Goal: Task Accomplishment & Management: Manage account settings

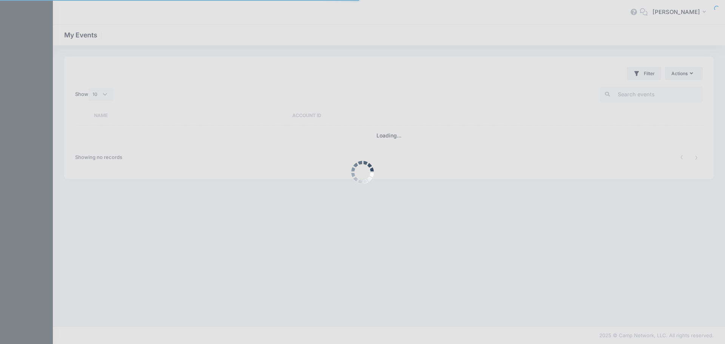
select select "10"
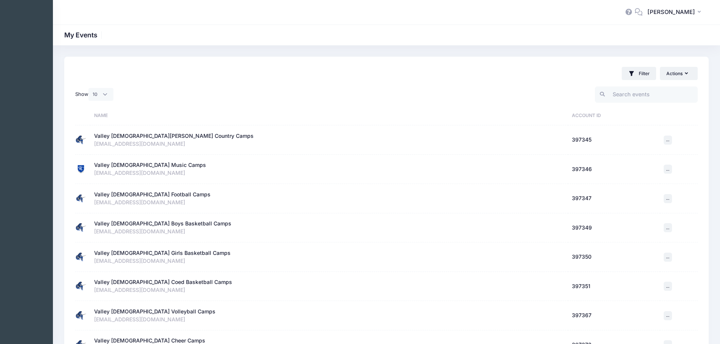
click at [152, 136] on div "Valley [DEMOGRAPHIC_DATA][PERSON_NAME] Country Camps" at bounding box center [173, 136] width 159 height 8
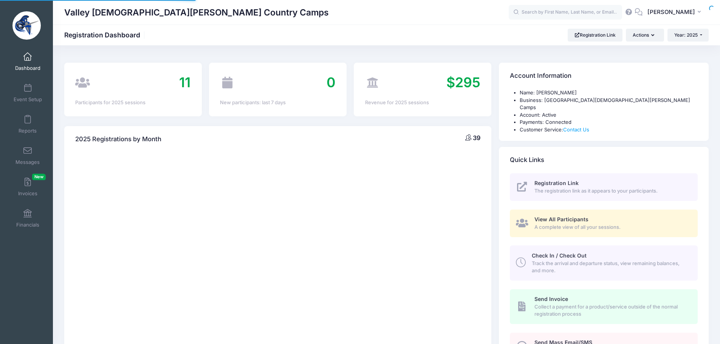
select select
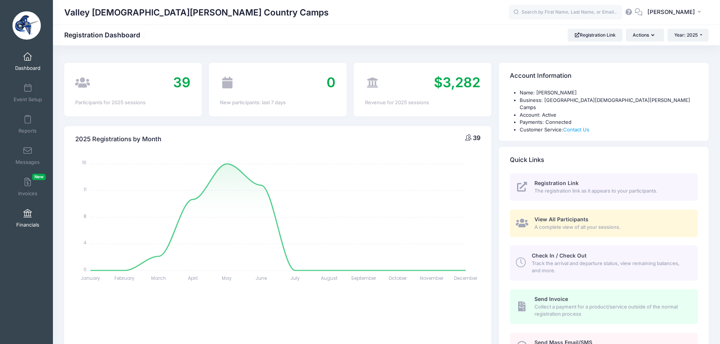
click at [28, 215] on span at bounding box center [28, 214] width 0 height 8
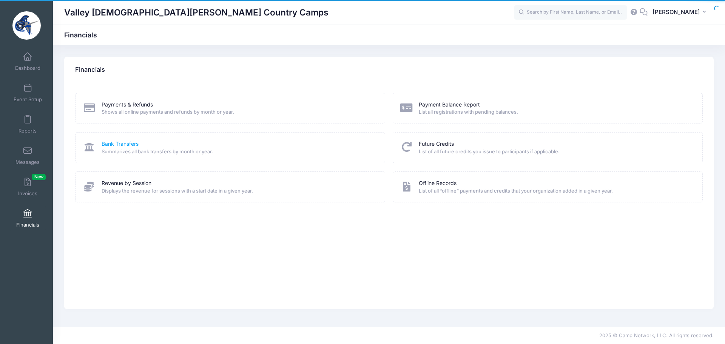
click at [115, 145] on link "Bank Transfers" at bounding box center [120, 144] width 37 height 8
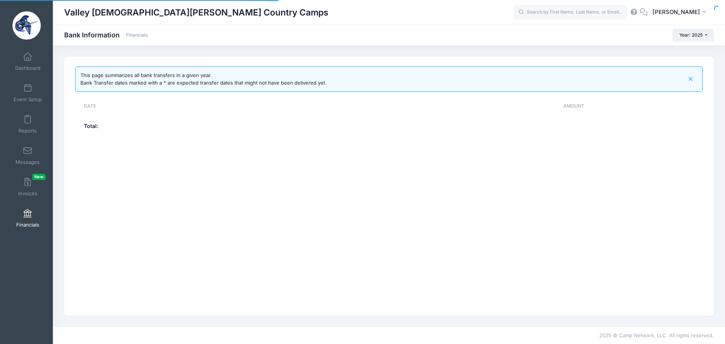
select select "10"
